Goal: Task Accomplishment & Management: Manage account settings

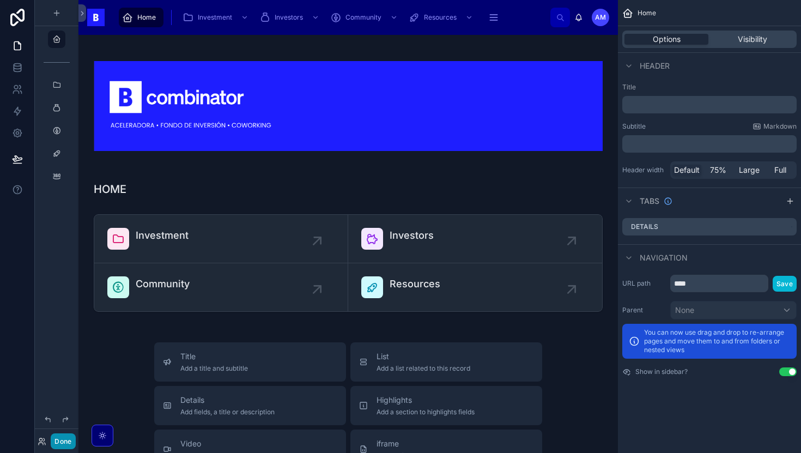
click at [64, 436] on button "Done" at bounding box center [63, 441] width 25 height 16
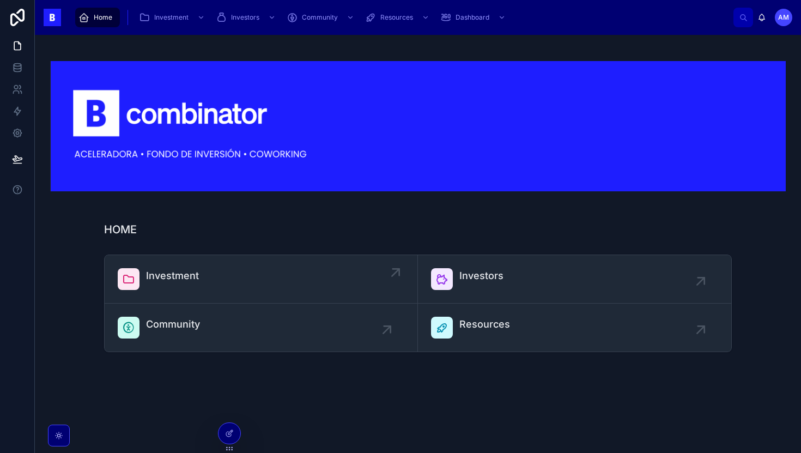
click at [308, 286] on div "Investment" at bounding box center [261, 279] width 287 height 22
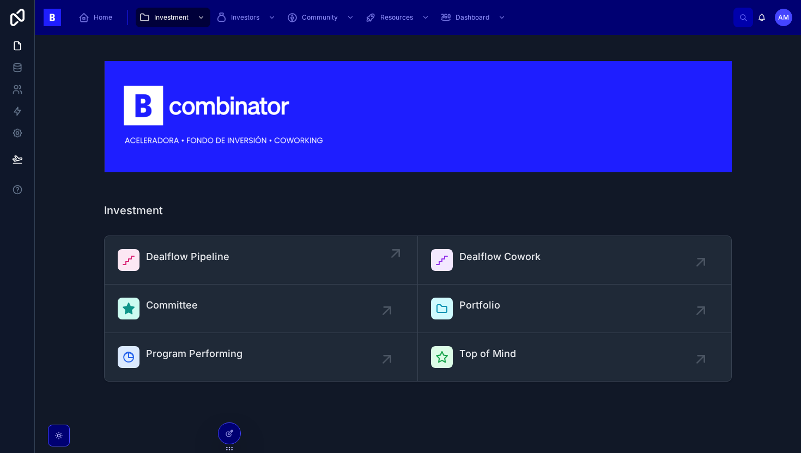
click at [234, 253] on div "Dealflow Pipeline" at bounding box center [261, 260] width 287 height 22
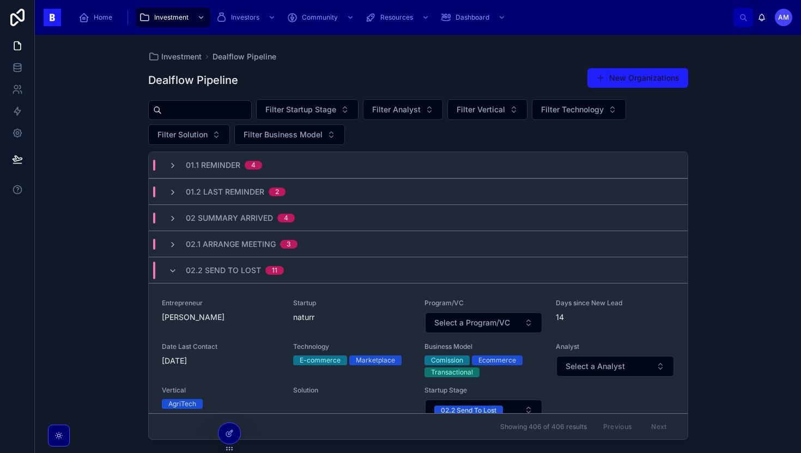
click at [229, 113] on input "text" at bounding box center [206, 109] width 89 height 15
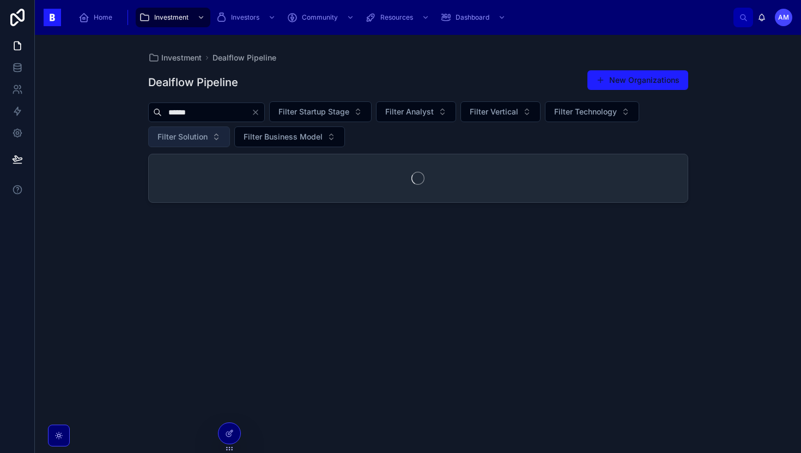
type input "******"
click at [225, 138] on button "Filter Solution" at bounding box center [189, 136] width 82 height 21
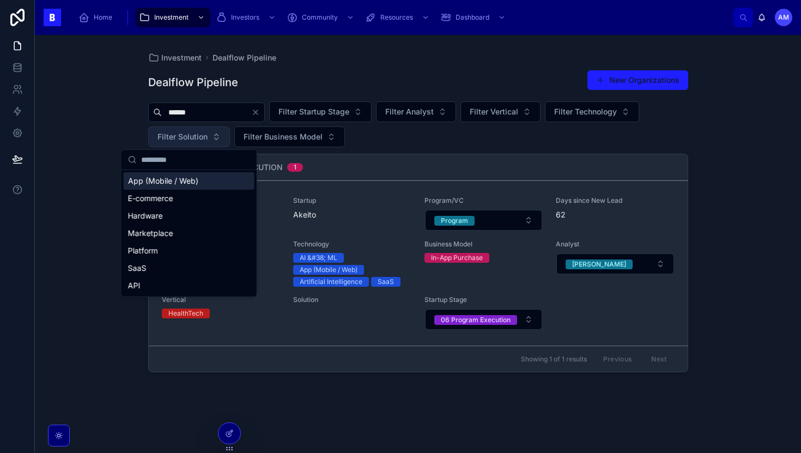
click at [225, 138] on button "Filter Solution" at bounding box center [189, 136] width 82 height 21
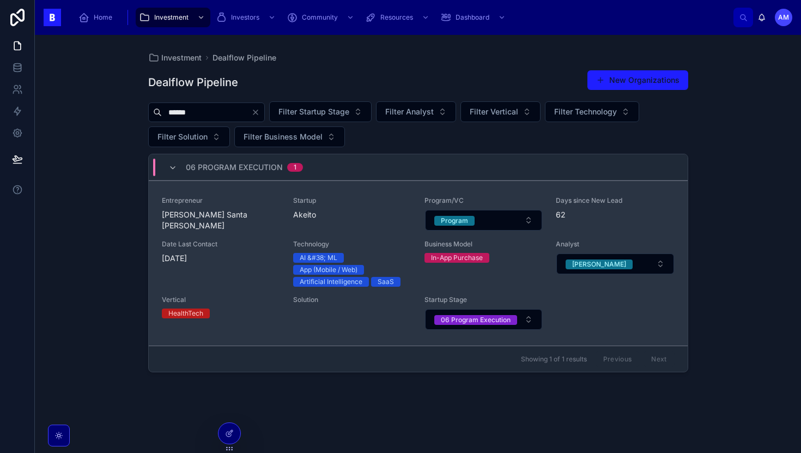
click at [258, 233] on div "Entrepreneur [PERSON_NAME] Santa [PERSON_NAME] Startup Akeito Program/VC Progra…" at bounding box center [418, 263] width 513 height 134
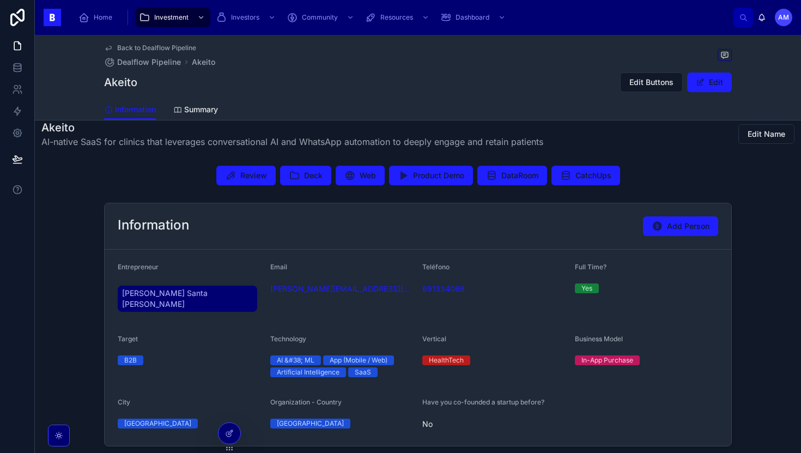
scroll to position [201, 0]
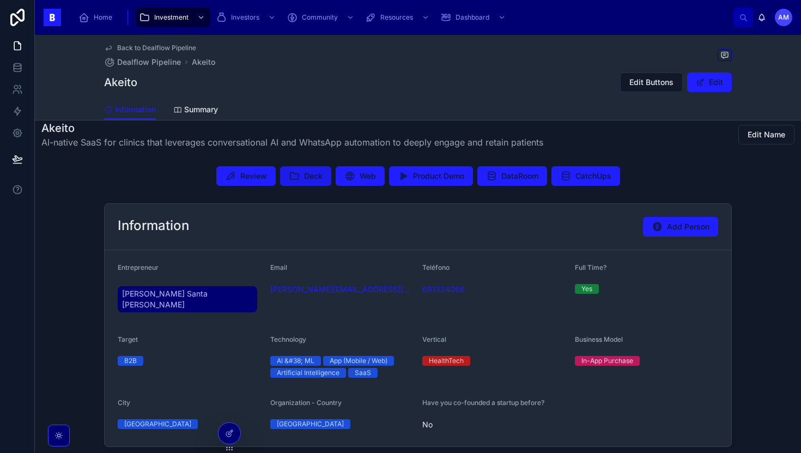
click at [296, 180] on button "Deck" at bounding box center [305, 176] width 51 height 20
click at [166, 27] on link "Investment" at bounding box center [173, 18] width 75 height 20
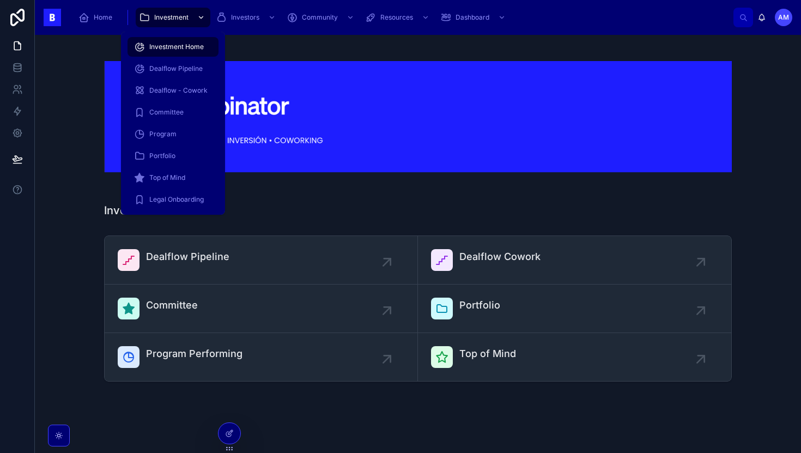
click at [170, 18] on span "Investment" at bounding box center [171, 17] width 34 height 9
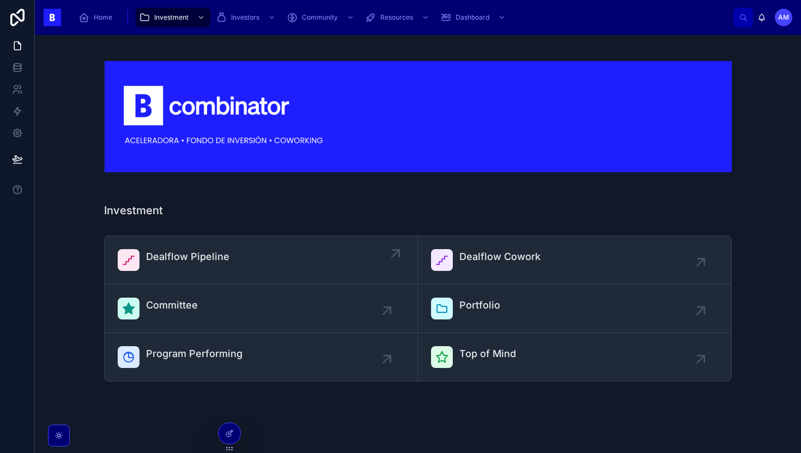
click at [271, 262] on div "Dealflow Pipeline" at bounding box center [261, 260] width 287 height 22
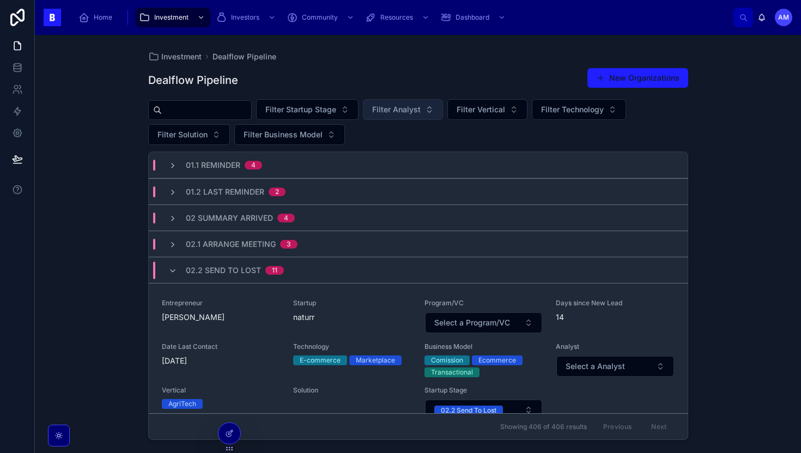
click at [410, 106] on span "Filter Analyst" at bounding box center [396, 109] width 49 height 11
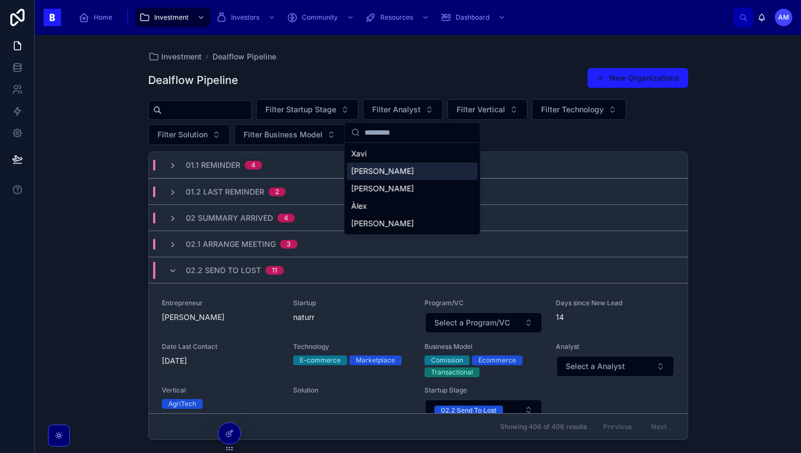
click at [387, 169] on div "[PERSON_NAME]" at bounding box center [412, 170] width 131 height 17
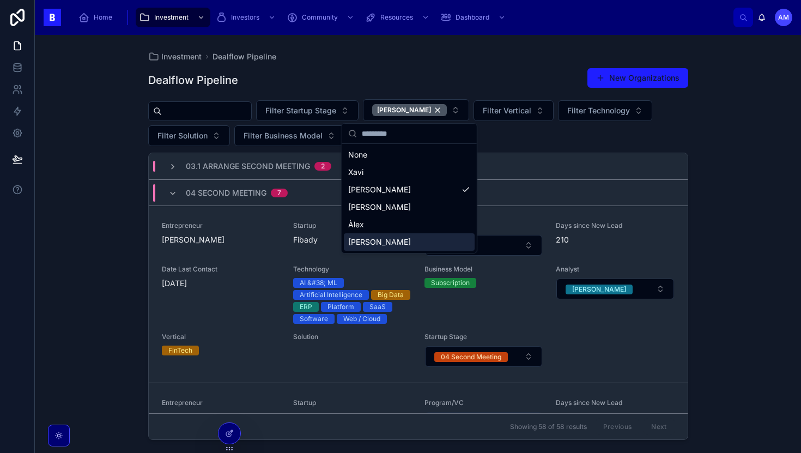
click at [38, 246] on div "Investment Dealflow Pipeline Dealflow Pipeline New Organizations Filter Startup…" at bounding box center [418, 244] width 766 height 418
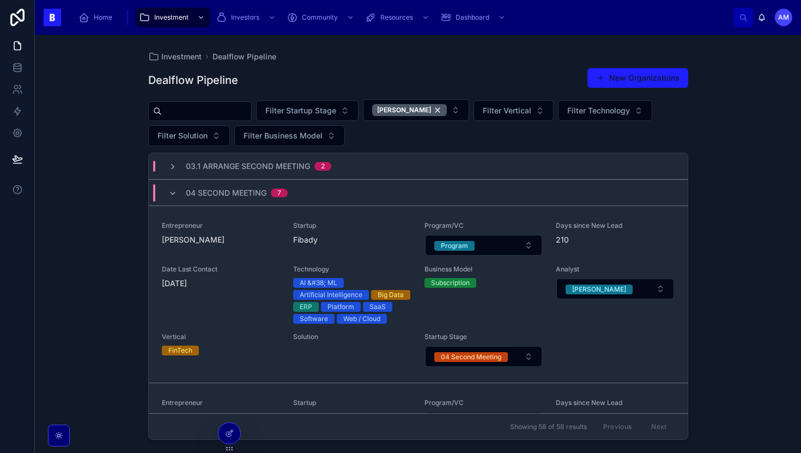
click at [270, 175] on div "03.1 Arrange Second Meeting 2" at bounding box center [418, 166] width 539 height 26
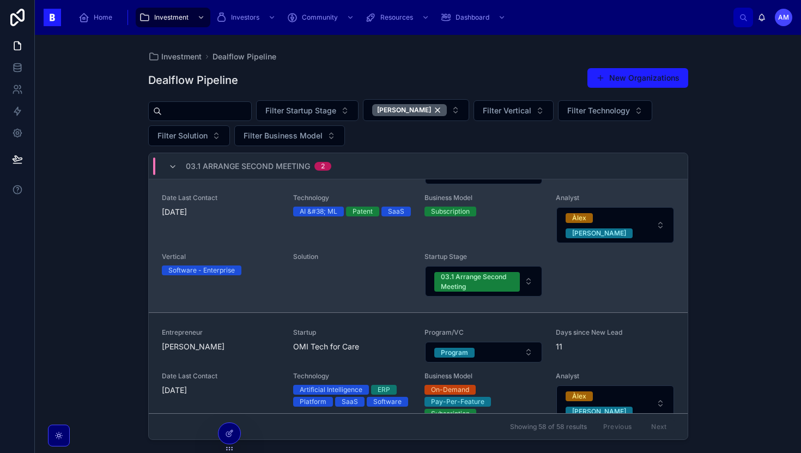
scroll to position [60, 0]
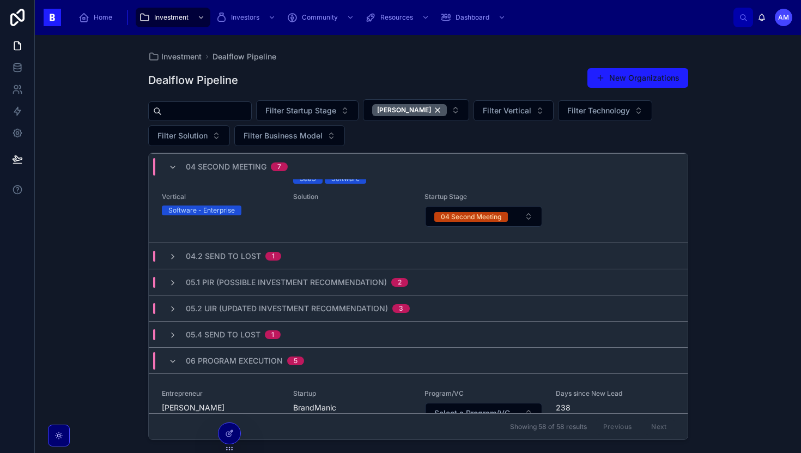
click at [297, 243] on div "04.2 Send to Lost 1" at bounding box center [418, 256] width 539 height 26
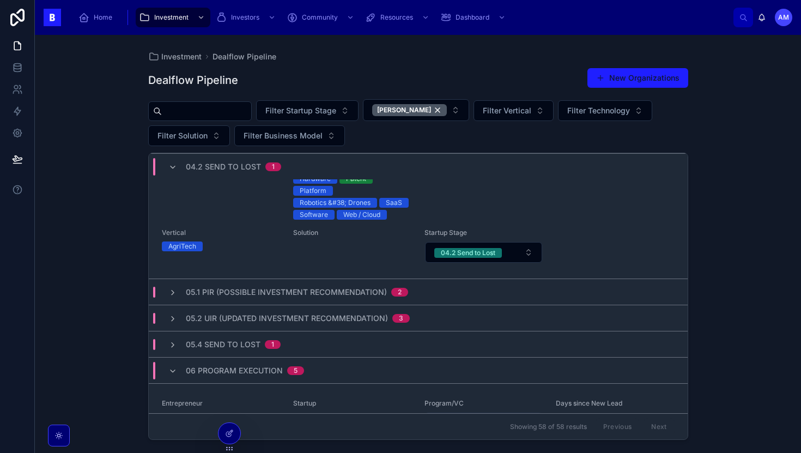
click at [271, 287] on span "05.1 PIR (Possible Investment Recommendation)" at bounding box center [286, 292] width 201 height 11
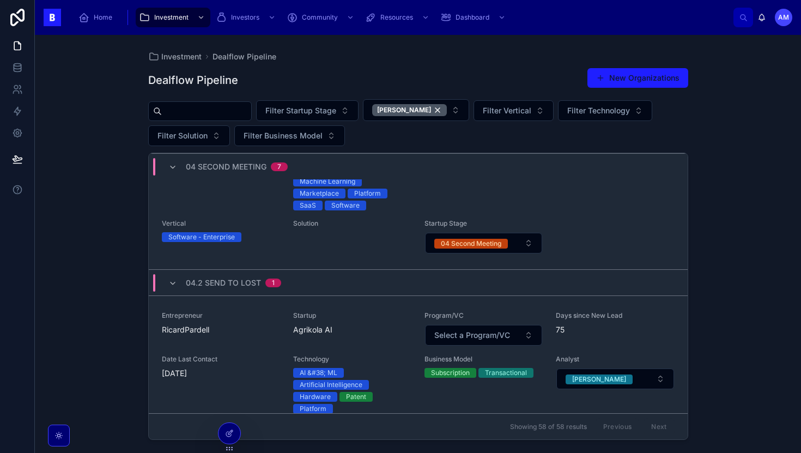
scroll to position [1469, 0]
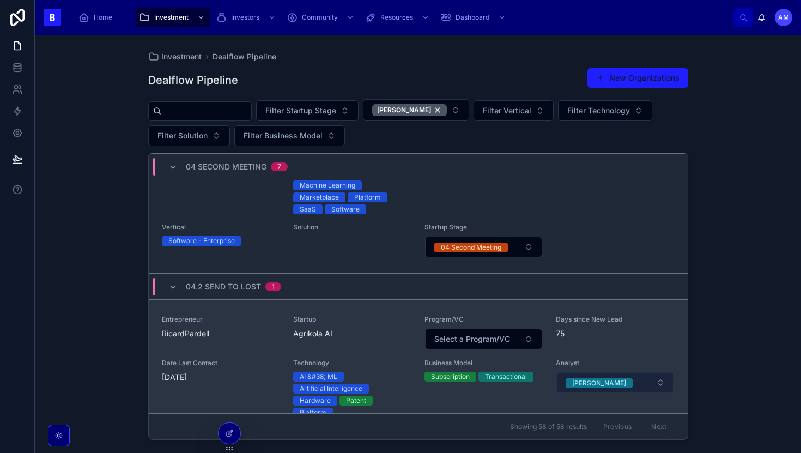
click at [603, 372] on button "[PERSON_NAME]" at bounding box center [614, 382] width 117 height 21
click at [263, 359] on span "Date Last Contact" at bounding box center [221, 363] width 118 height 9
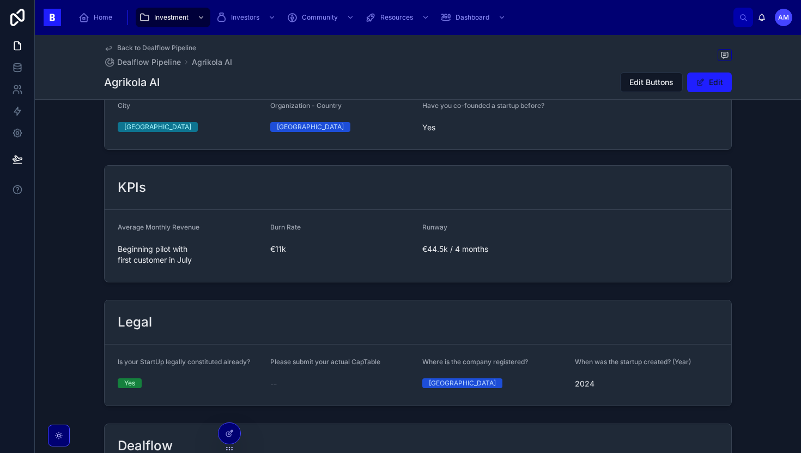
scroll to position [760, 0]
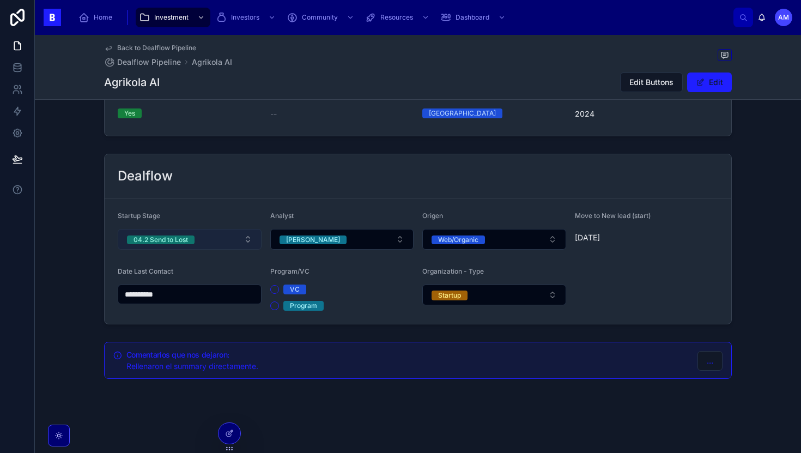
click at [195, 238] on button "04.2 Send to Lost" at bounding box center [190, 239] width 144 height 21
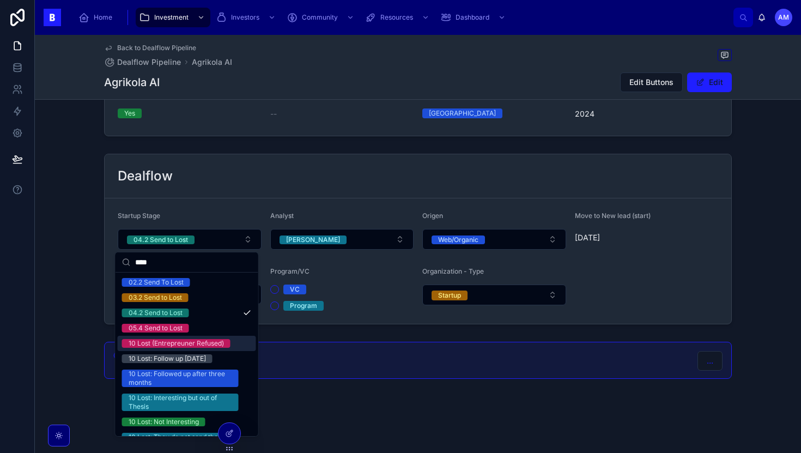
scroll to position [44, 0]
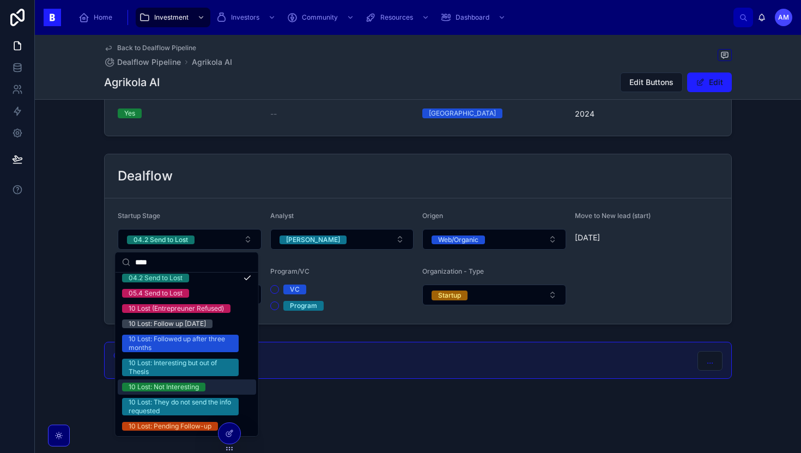
type input "****"
click at [181, 385] on div "10 Lost: Not Interesting" at bounding box center [164, 387] width 70 height 9
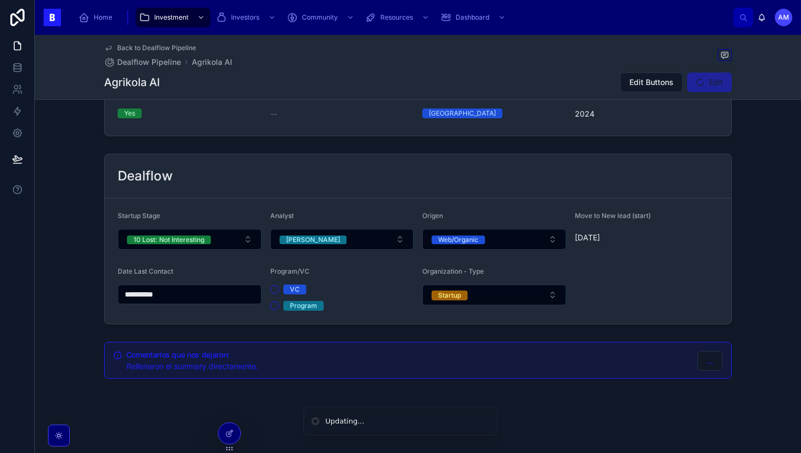
click at [362, 184] on div "Dealflow" at bounding box center [418, 175] width 601 height 17
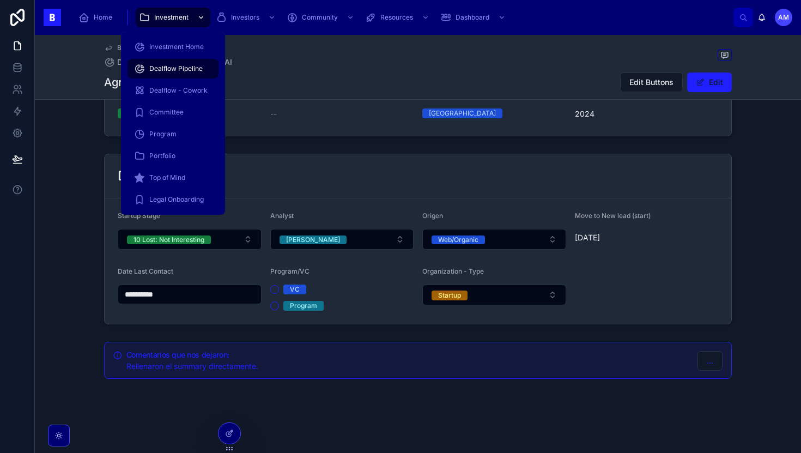
click at [174, 19] on span "Investment" at bounding box center [171, 17] width 34 height 9
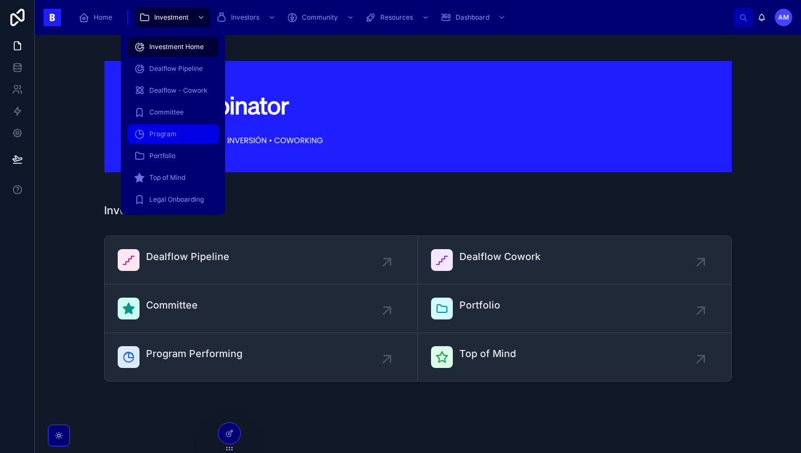
click at [169, 130] on span "Program" at bounding box center [162, 134] width 27 height 9
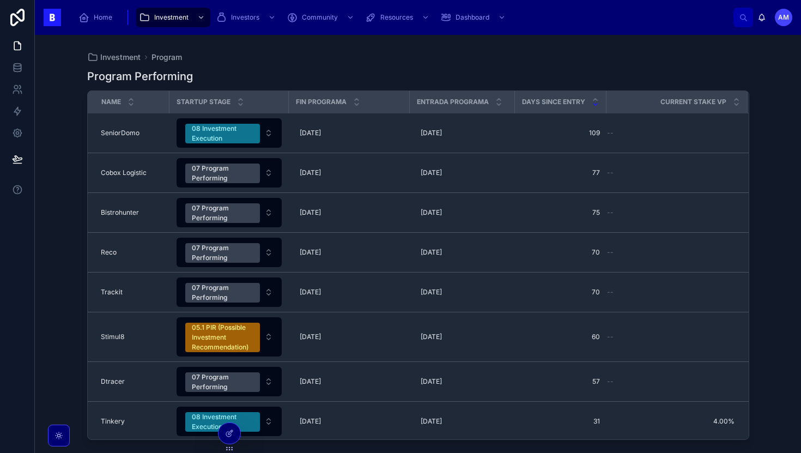
click at [65, 204] on div "Investment Program Program Performing Name Startup Stage Fin Programa Entrada P…" at bounding box center [418, 244] width 766 height 418
